Goal: Check status: Check status

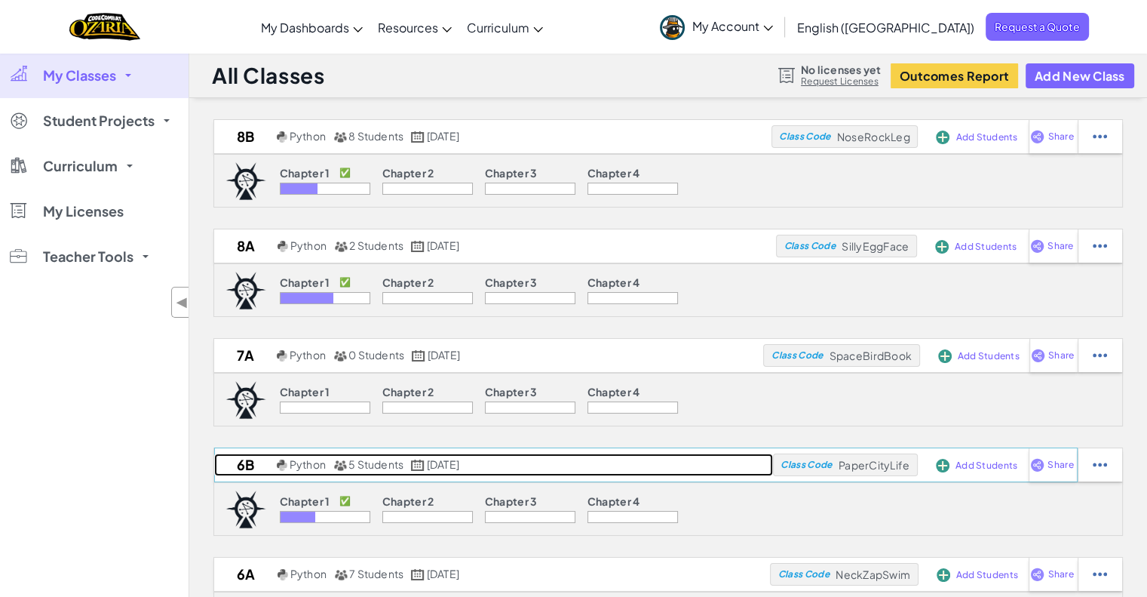
click at [258, 461] on h2 "6B" at bounding box center [243, 464] width 59 height 23
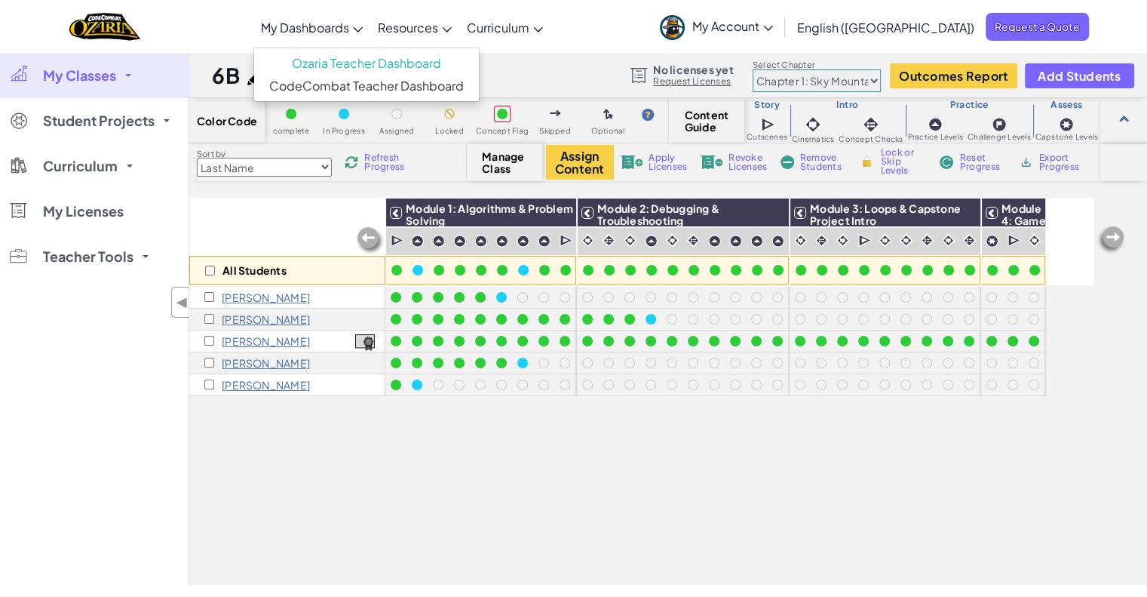
click at [349, 29] on span "My Dashboards" at bounding box center [305, 28] width 88 height 16
click at [370, 91] on link "CodeCombat Teacher Dashboard" at bounding box center [366, 86] width 225 height 23
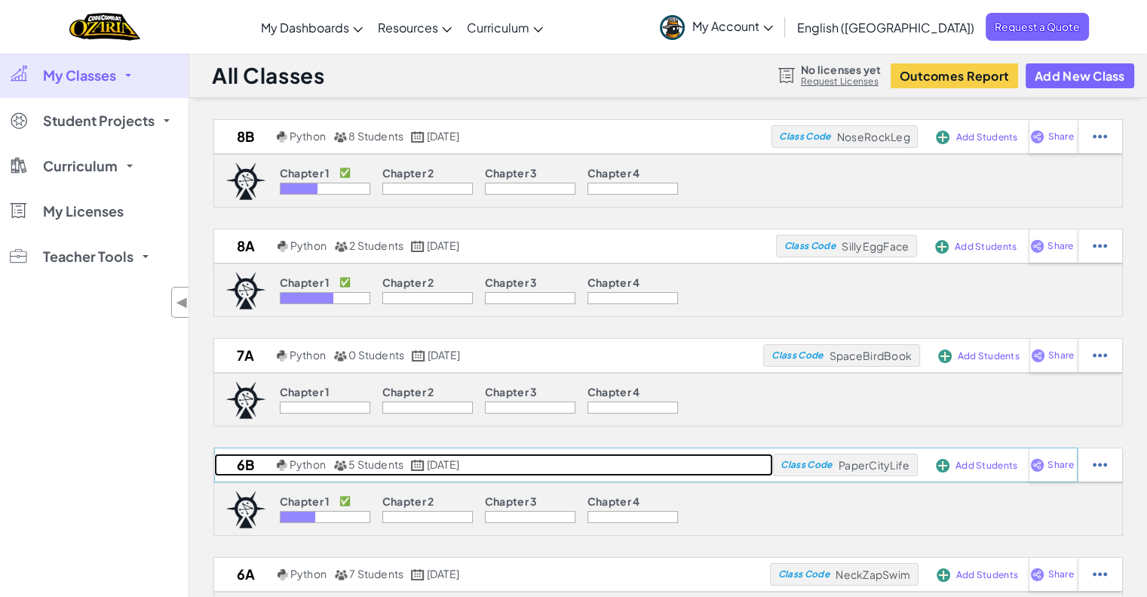
drag, startPoint x: 256, startPoint y: 488, endPoint x: 234, endPoint y: 462, distance: 34.3
click at [234, 462] on h2 "6B" at bounding box center [243, 464] width 59 height 23
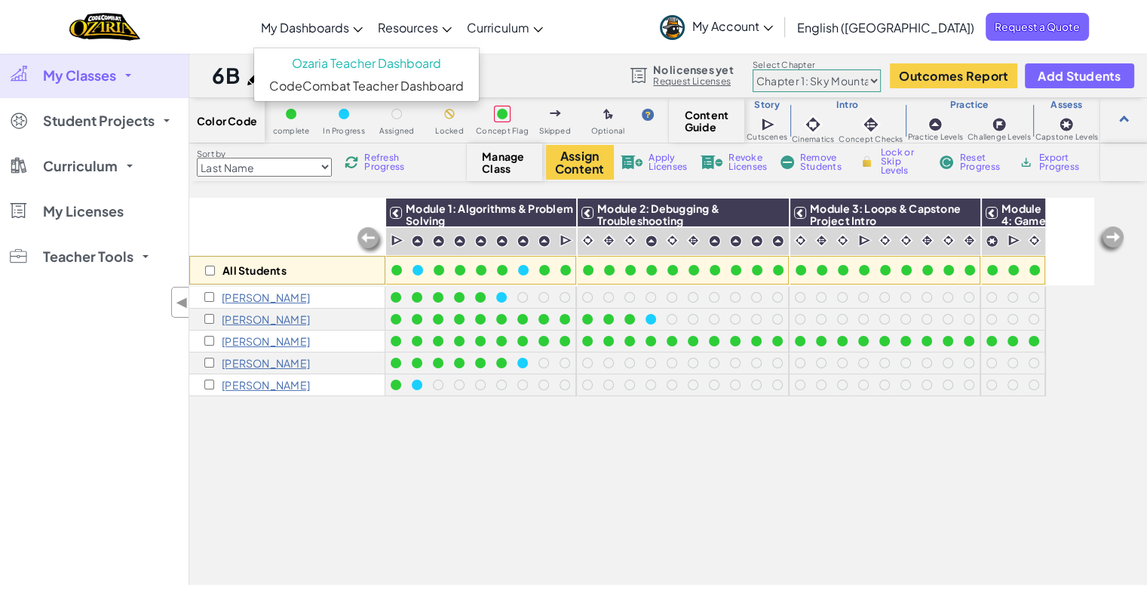
click at [326, 26] on span "My Dashboards" at bounding box center [305, 28] width 88 height 16
click at [395, 84] on link "CodeCombat Teacher Dashboard" at bounding box center [366, 86] width 225 height 23
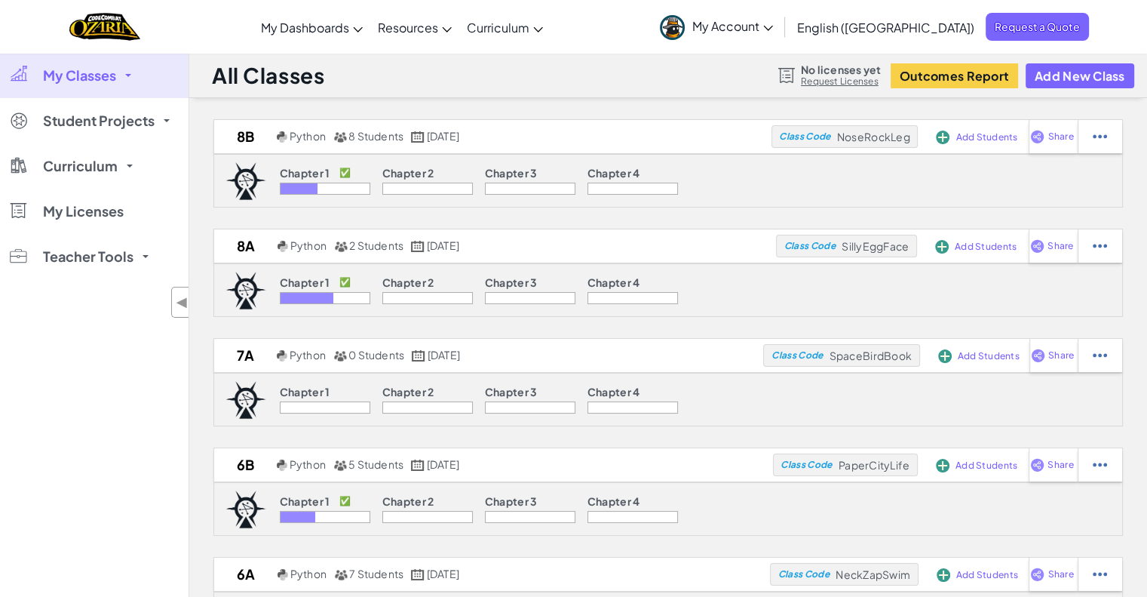
click at [256, 502] on img at bounding box center [246, 509] width 41 height 38
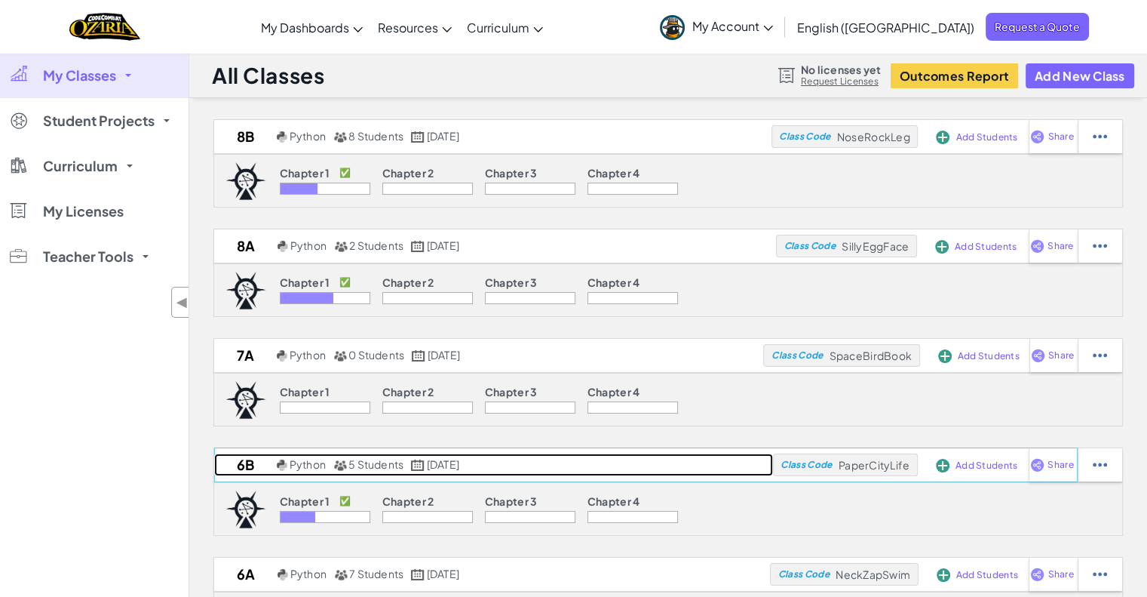
click at [247, 461] on h2 "6B" at bounding box center [243, 464] width 59 height 23
